Goal: Information Seeking & Learning: Learn about a topic

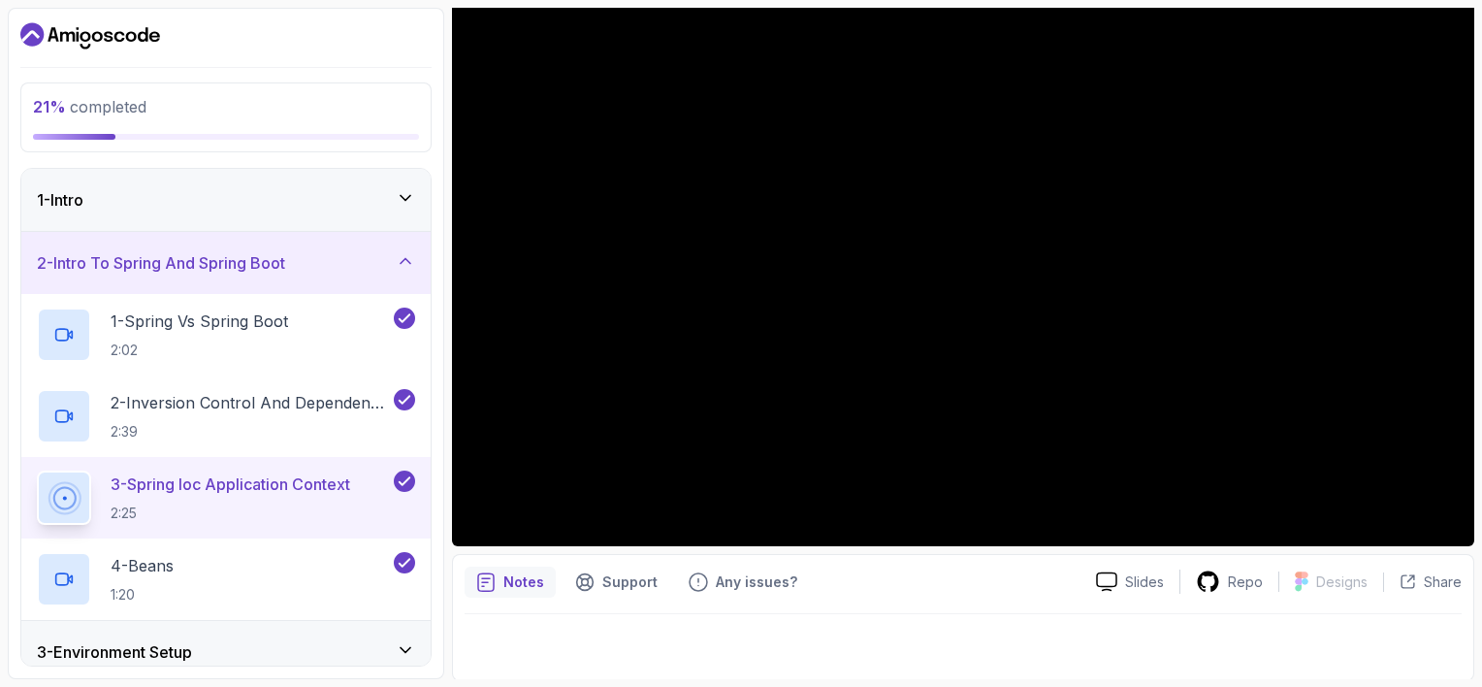
scroll to position [202, 0]
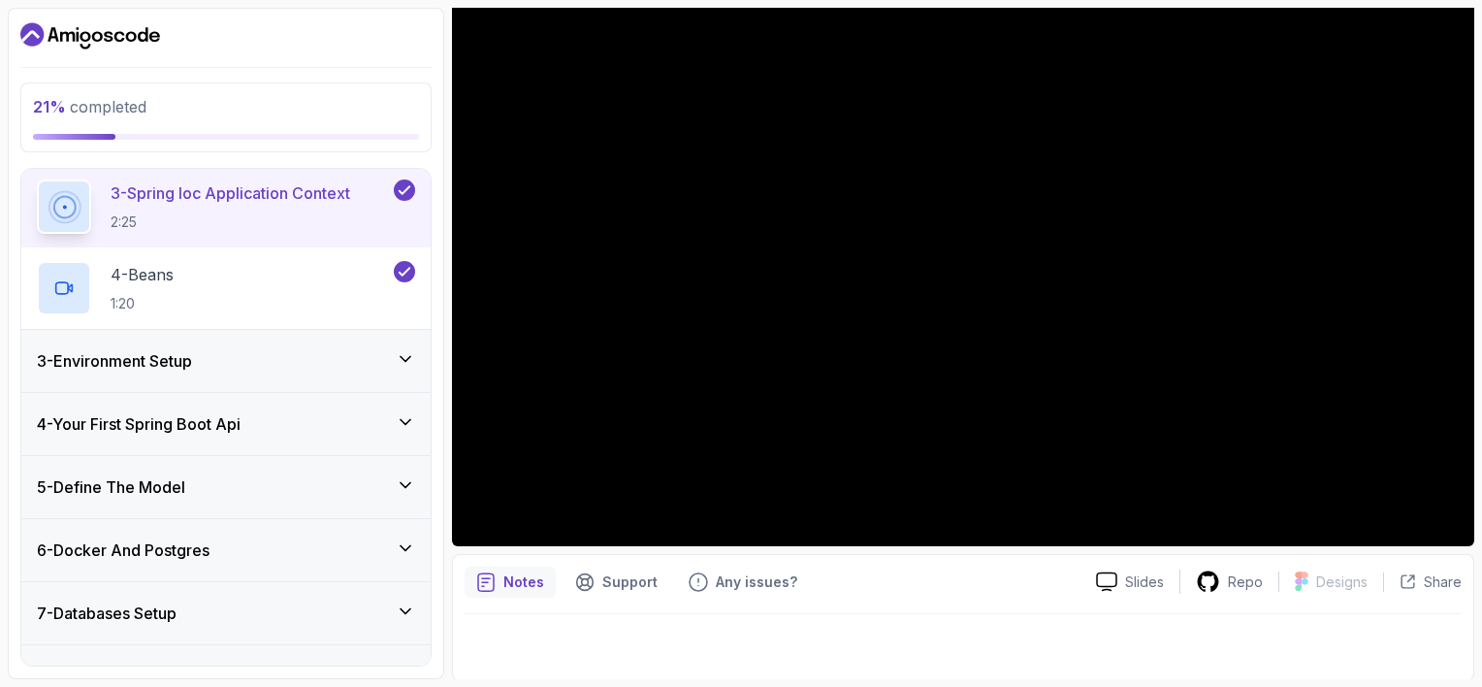
click at [409, 357] on icon at bounding box center [405, 359] width 10 height 5
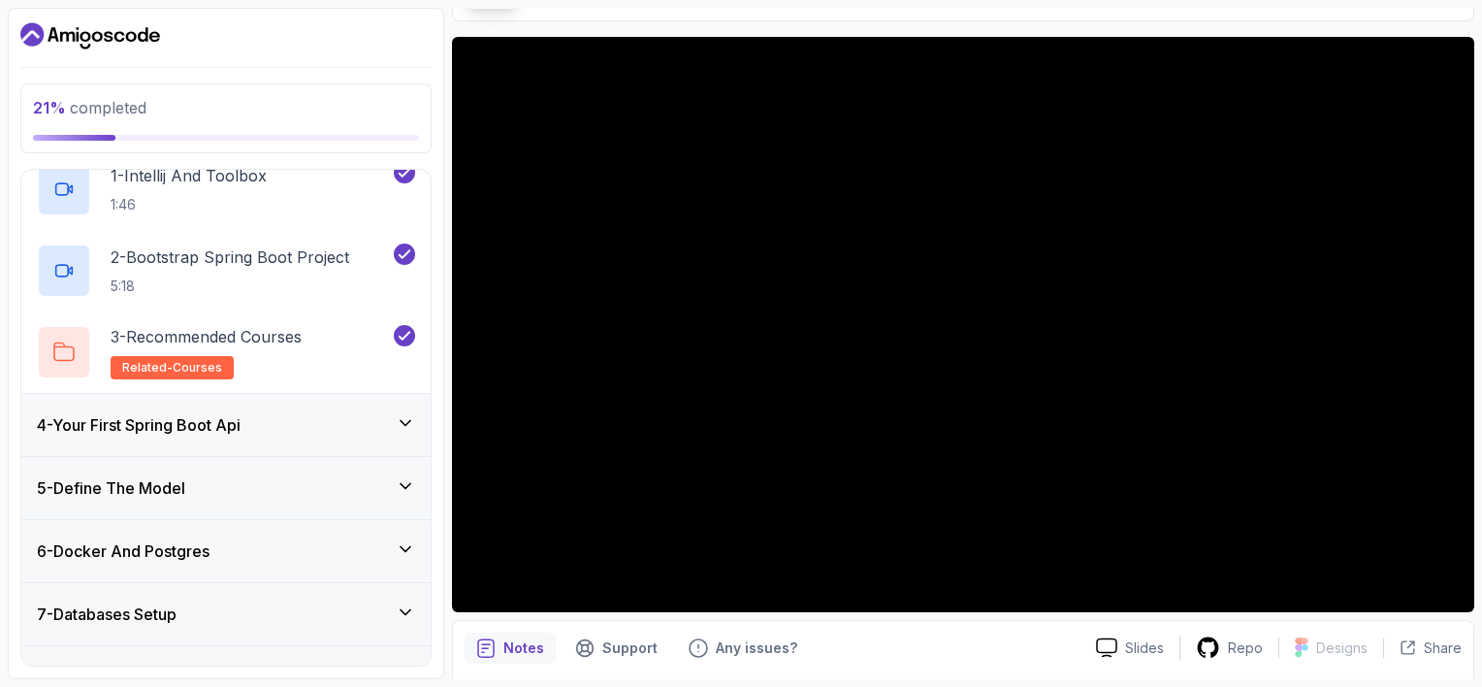
scroll to position [105, 0]
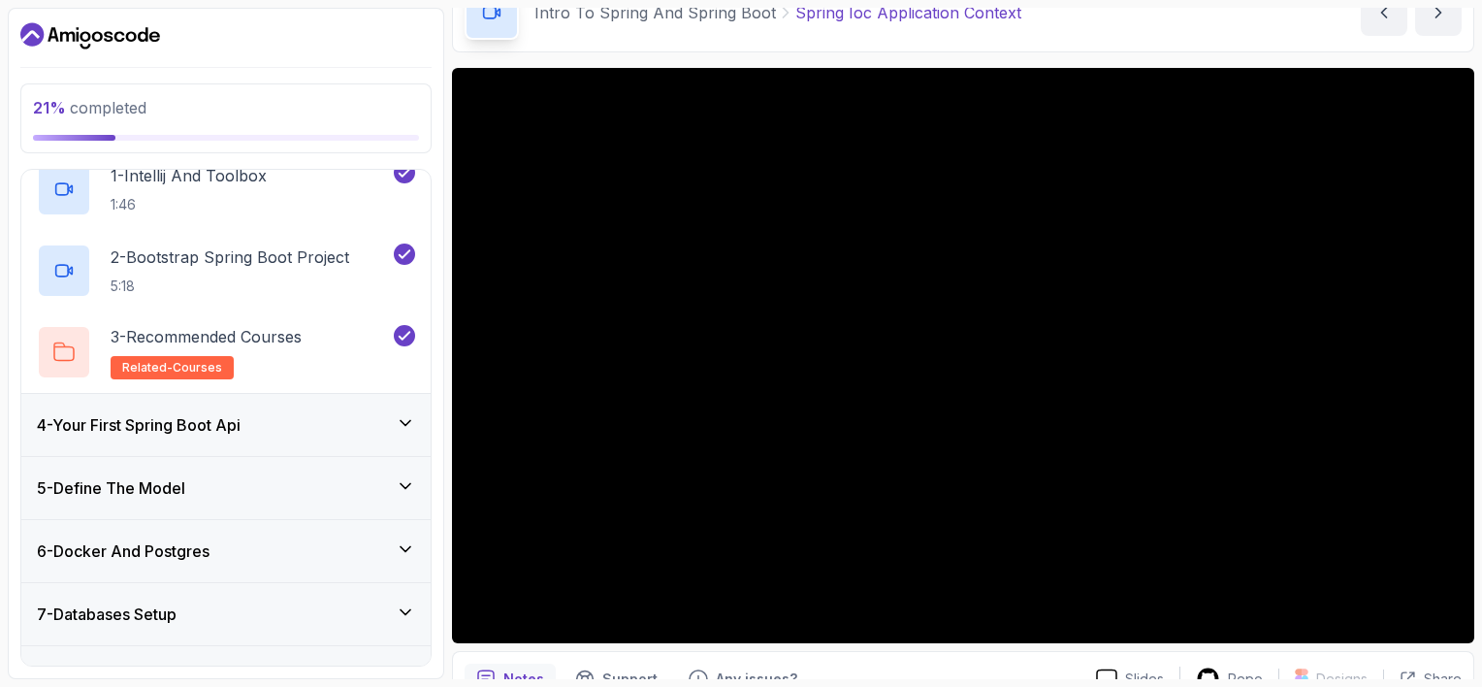
click at [420, 418] on div "4 - Your First Spring Boot Api" at bounding box center [225, 425] width 409 height 62
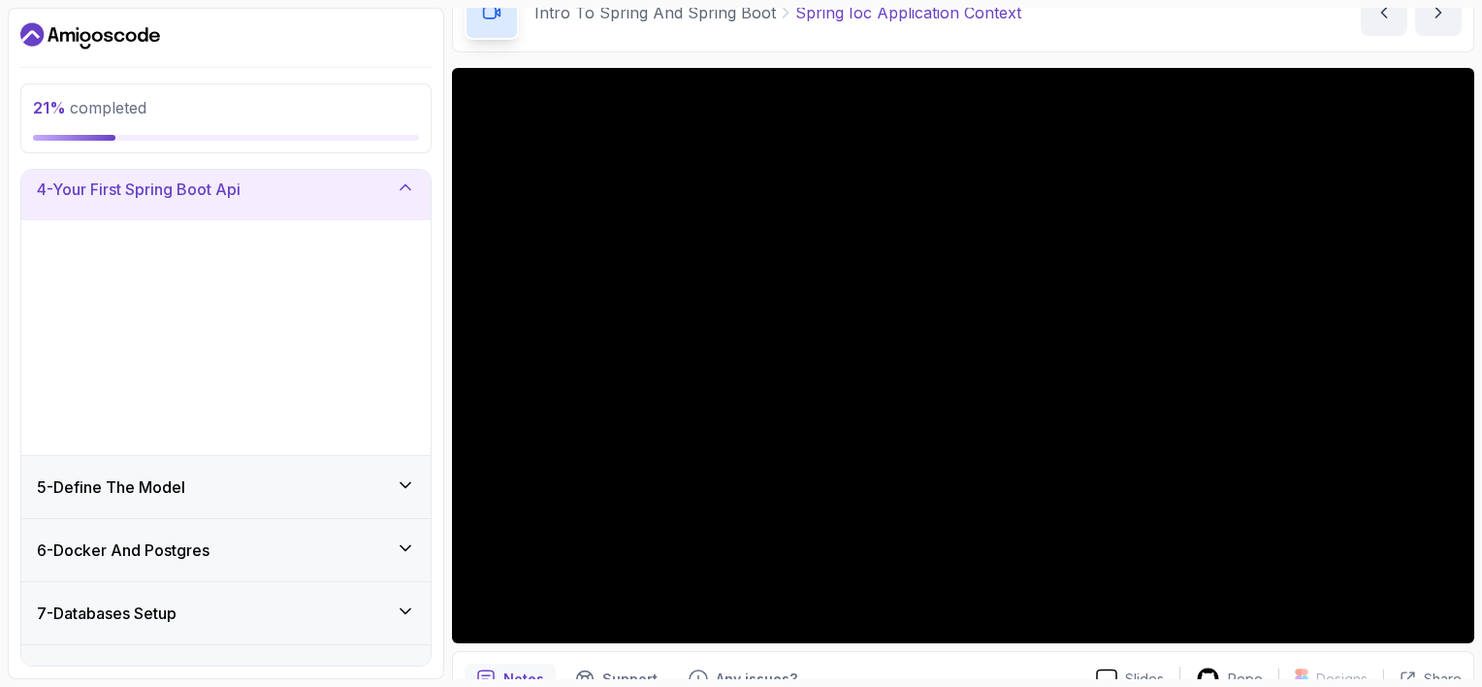
scroll to position [200, 0]
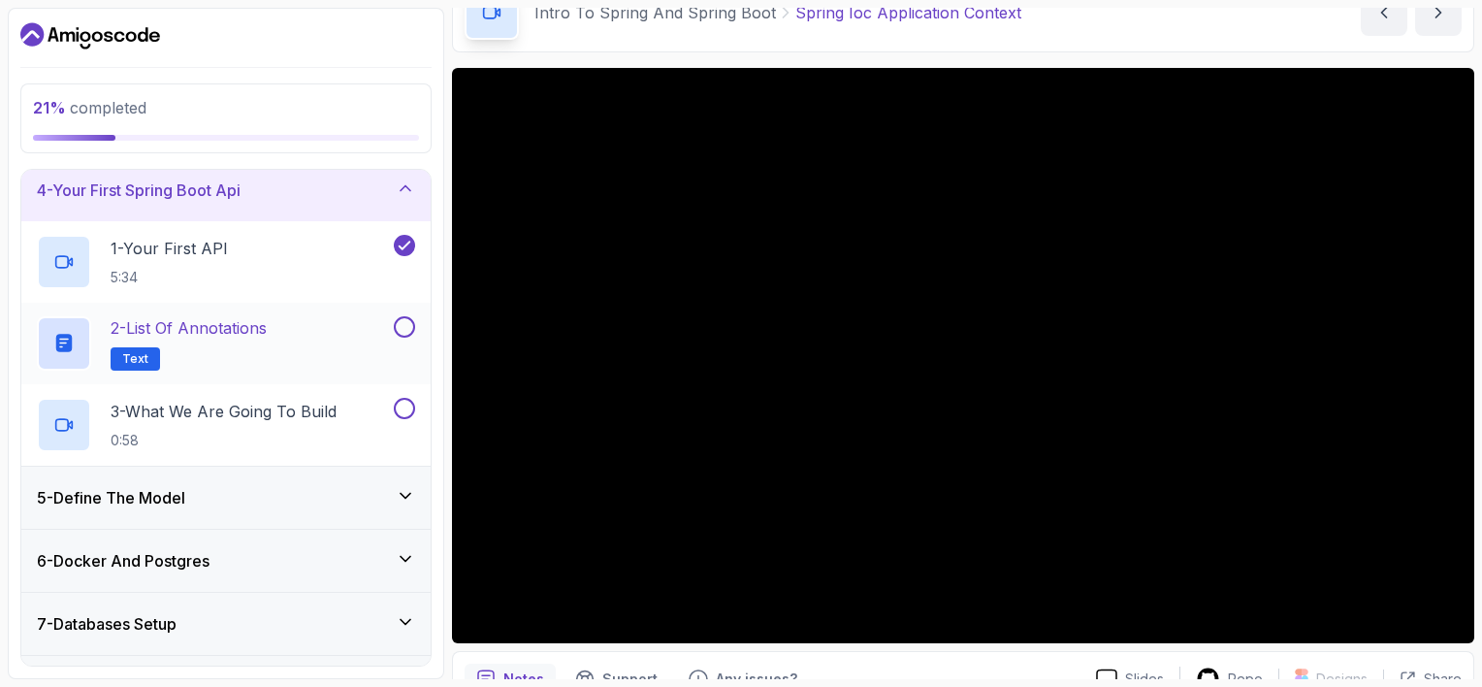
click at [260, 341] on h2 "2 - List of Annotations Text" at bounding box center [189, 343] width 156 height 54
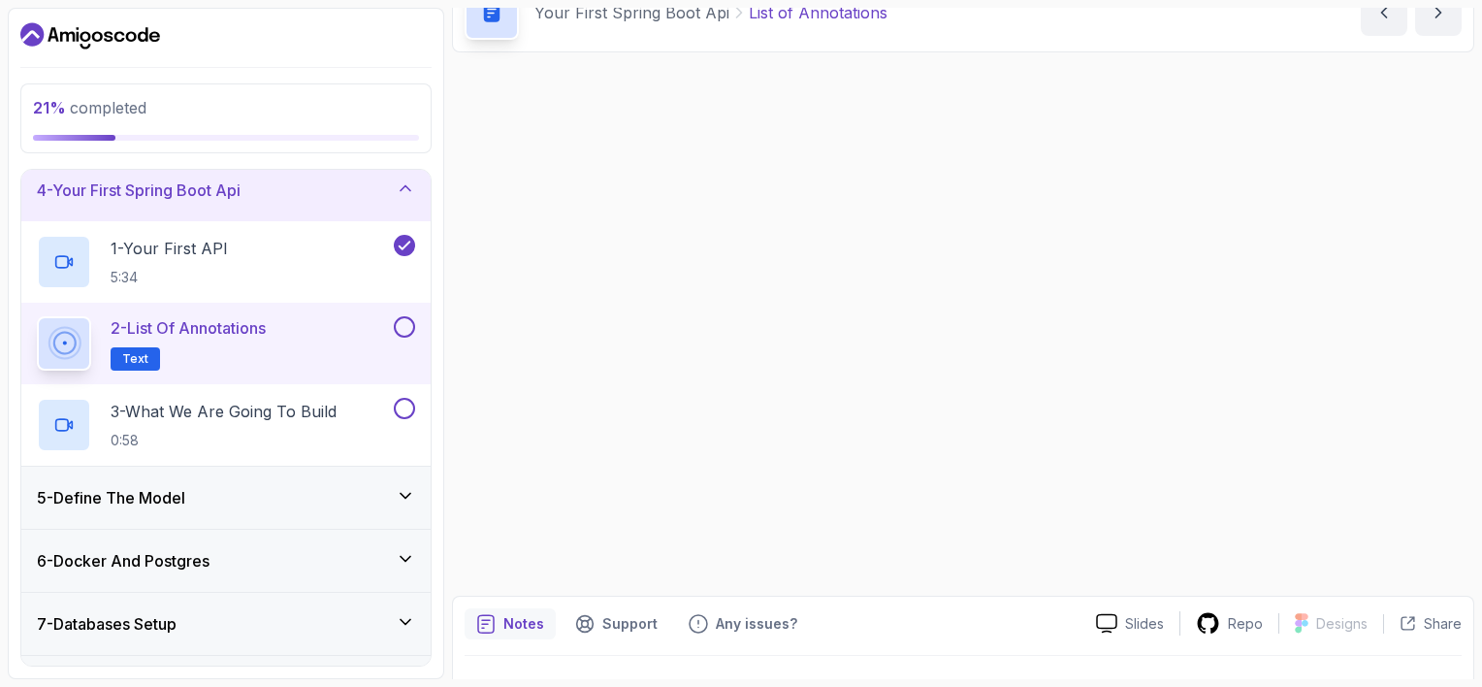
scroll to position [102, 0]
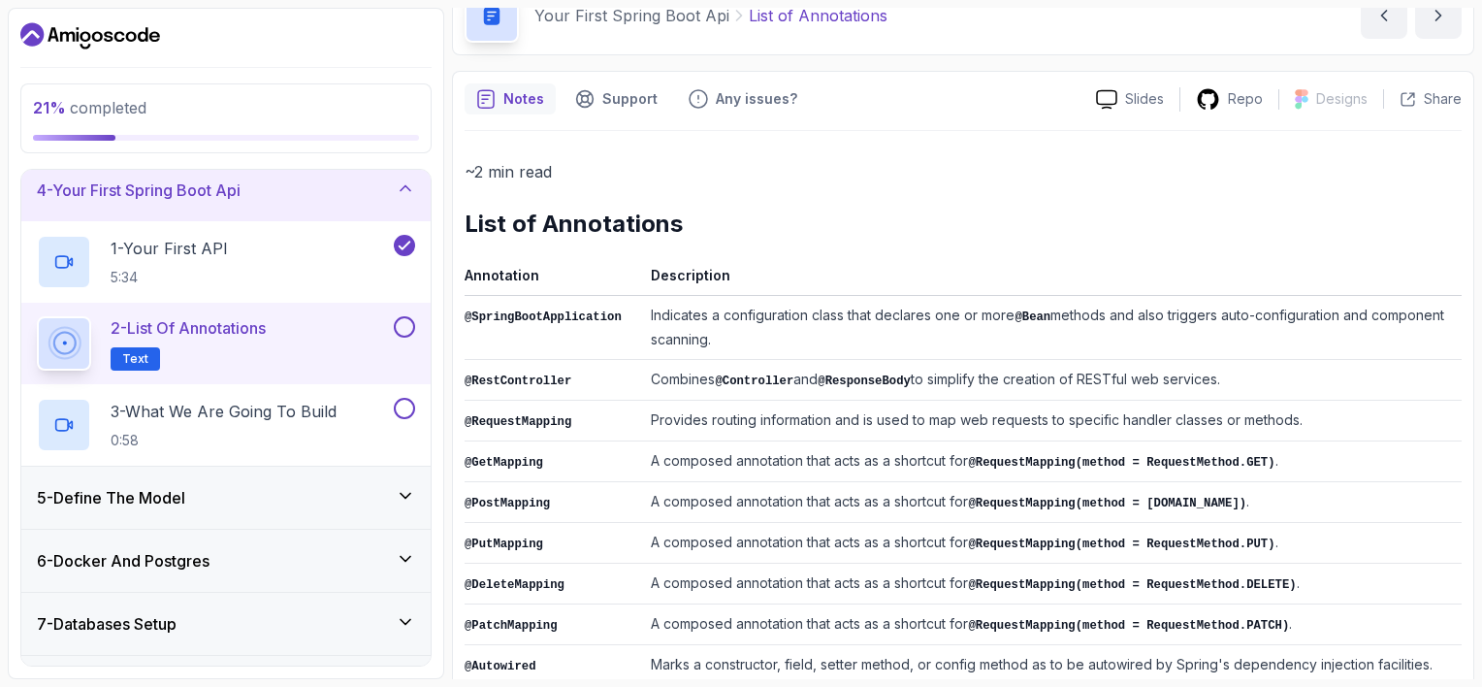
click at [404, 324] on button at bounding box center [404, 326] width 21 height 21
click at [280, 423] on h2 "3 - What We Are Going To Build 0:58" at bounding box center [224, 424] width 226 height 50
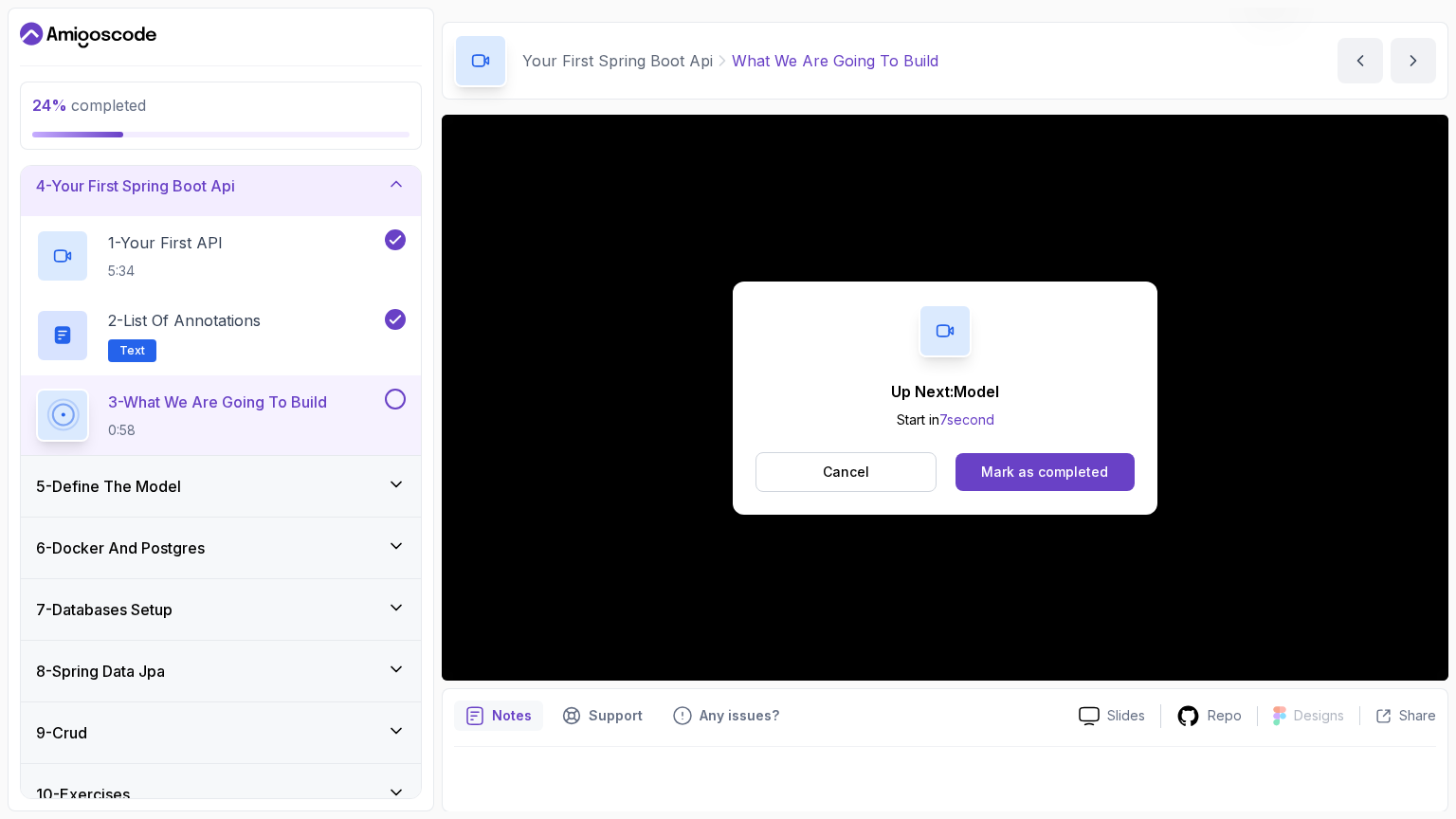
scroll to position [95, 0]
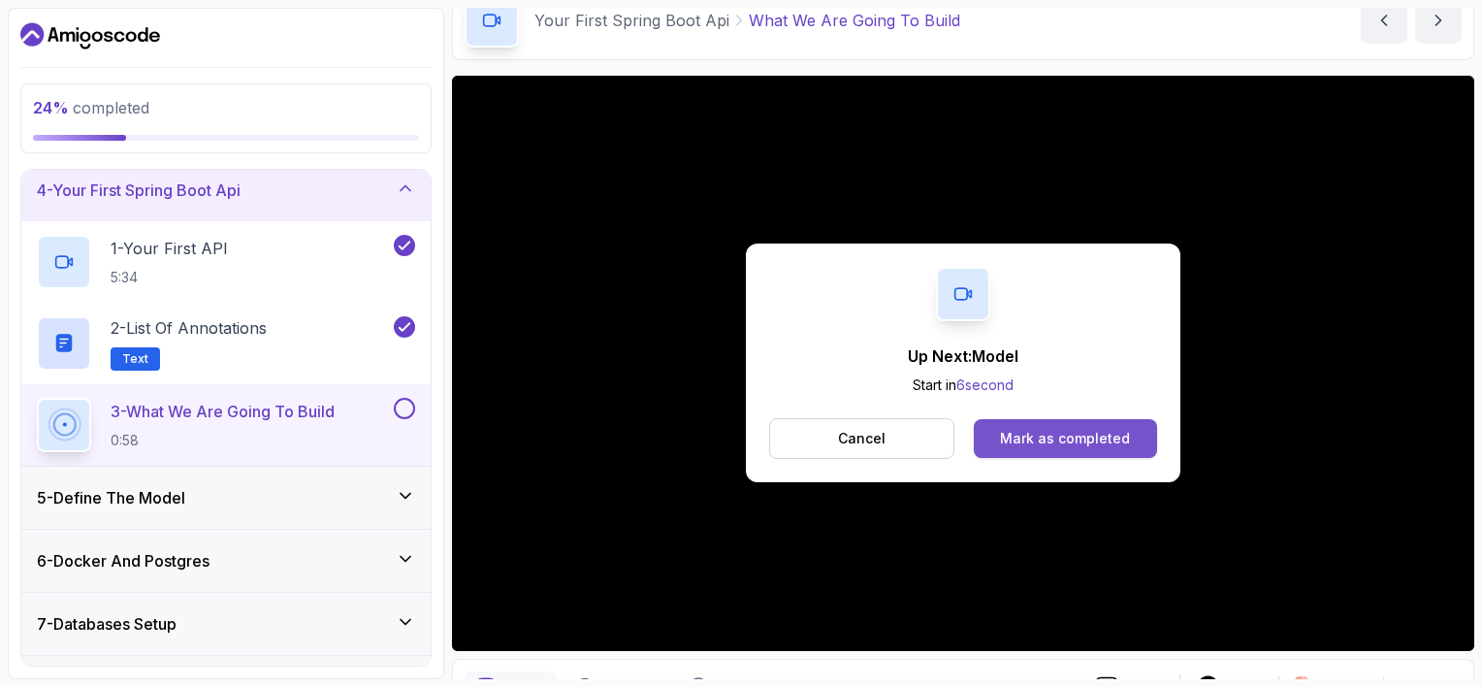
click at [1082, 438] on div "Mark as completed" at bounding box center [1065, 438] width 130 height 19
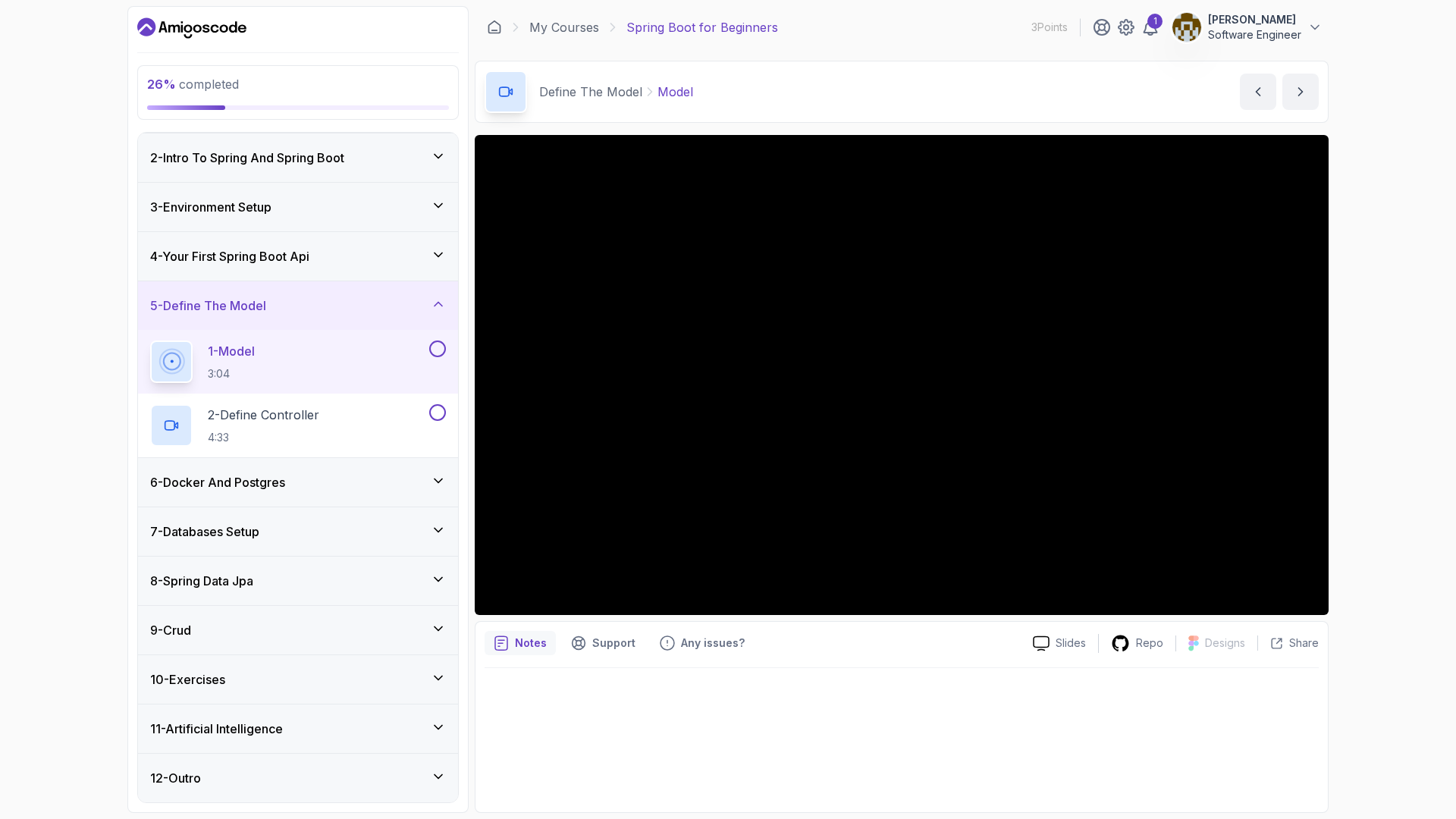
scroll to position [167, 0]
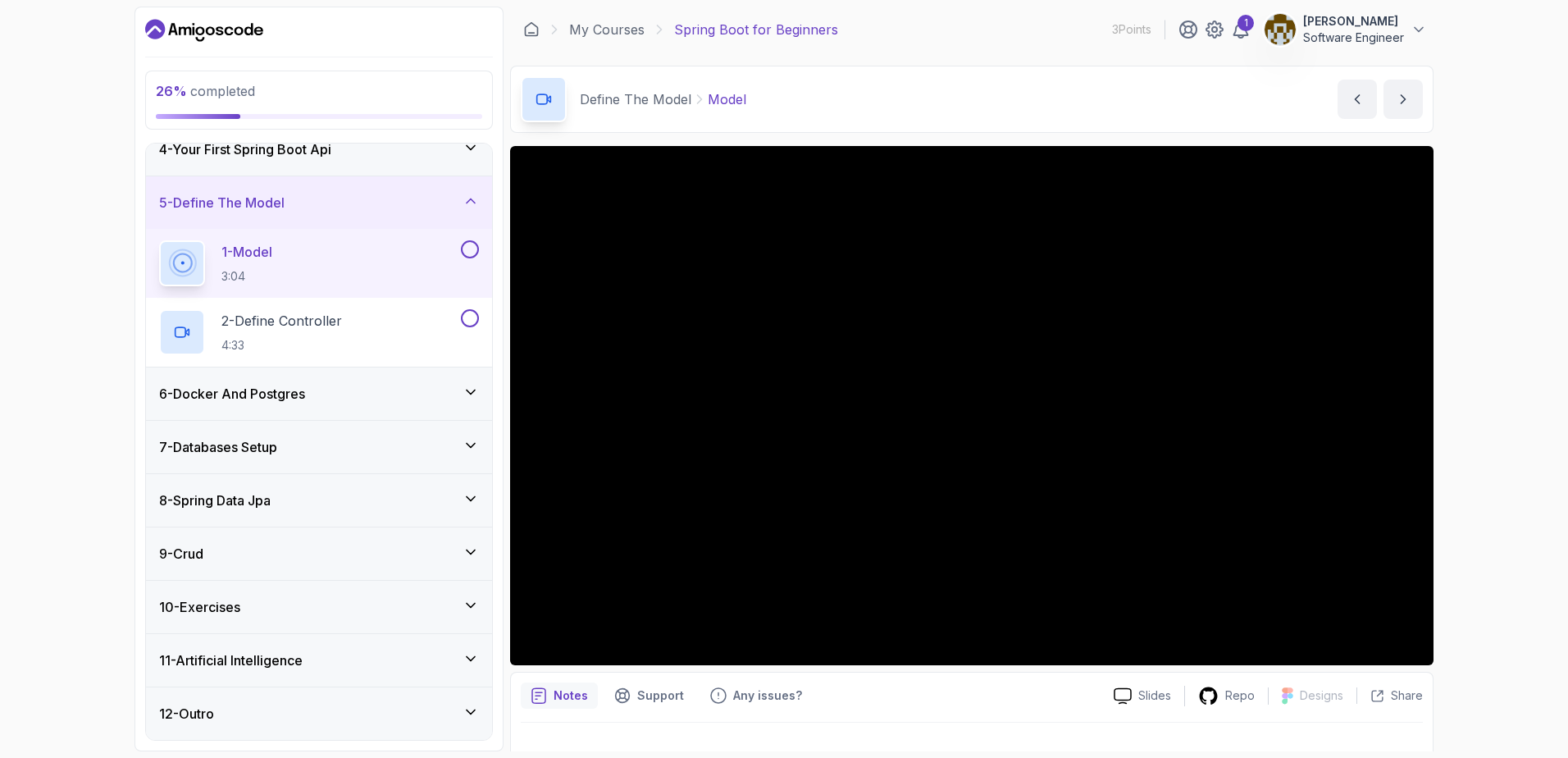
click at [466, 254] on button at bounding box center [469, 249] width 18 height 18
click at [439, 334] on div "2 - Define Controller 4:33" at bounding box center [308, 332] width 299 height 46
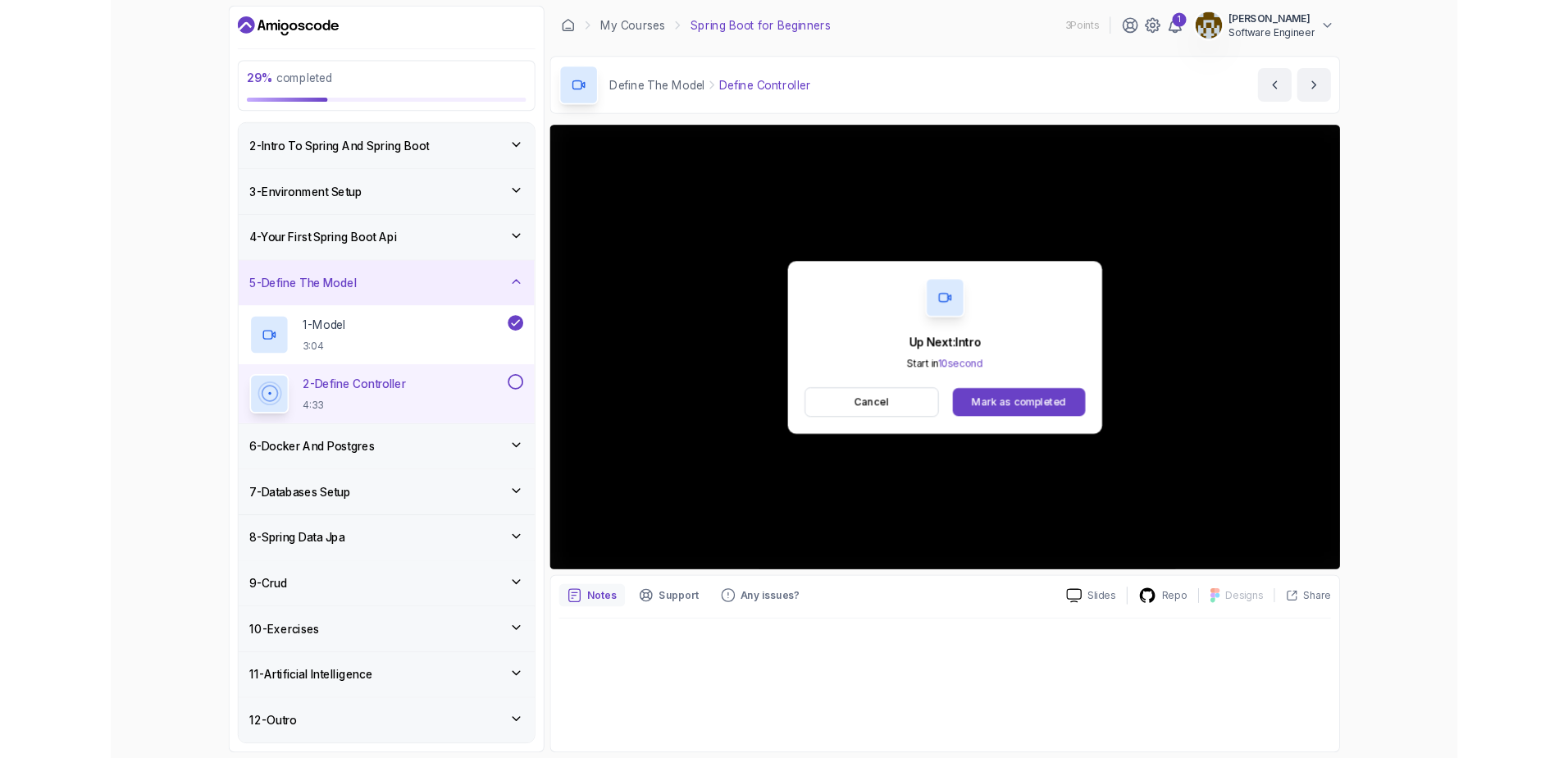
scroll to position [180, 0]
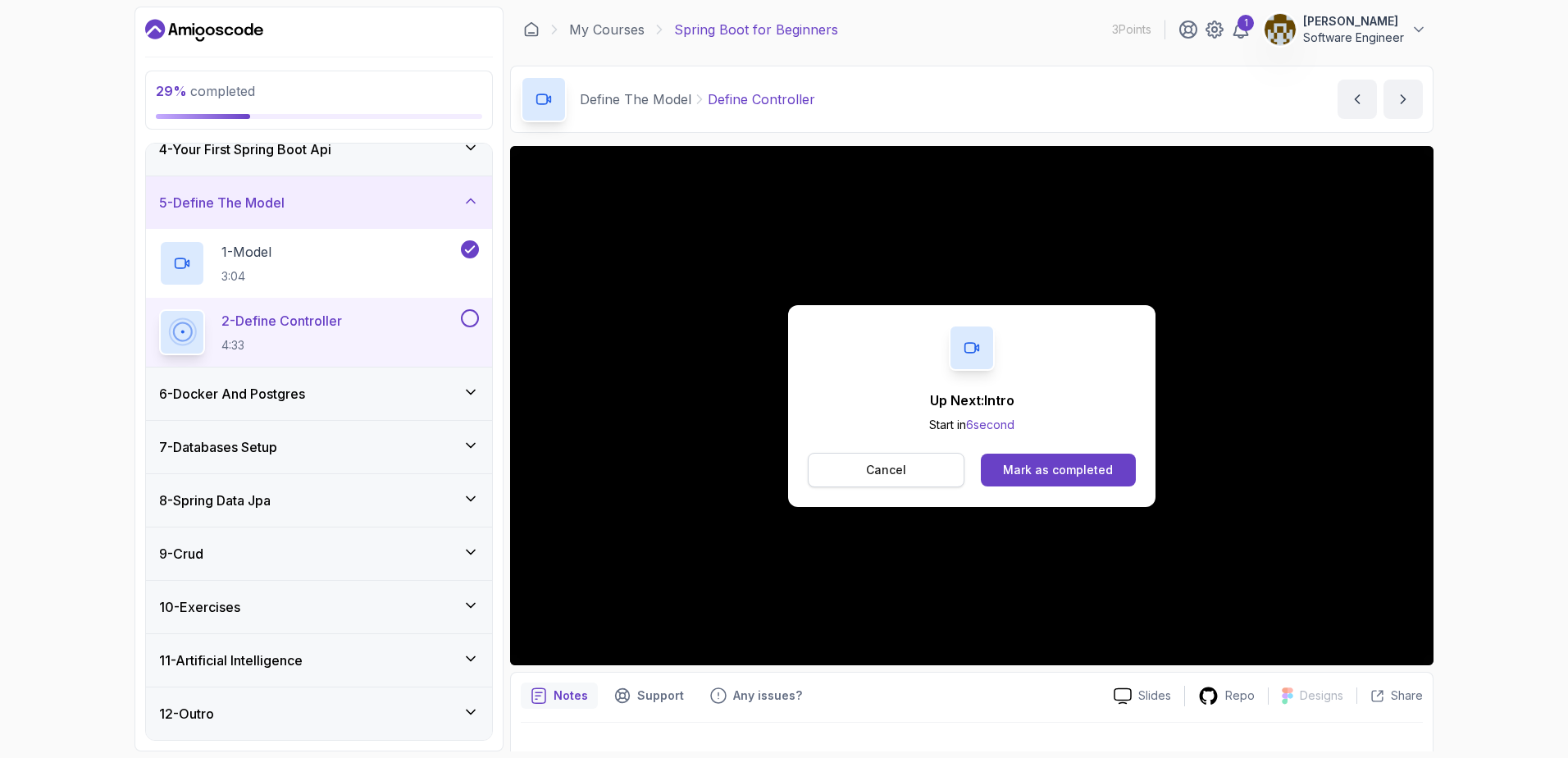
click at [890, 474] on p "Cancel" at bounding box center [886, 470] width 41 height 16
